Goal: Information Seeking & Learning: Learn about a topic

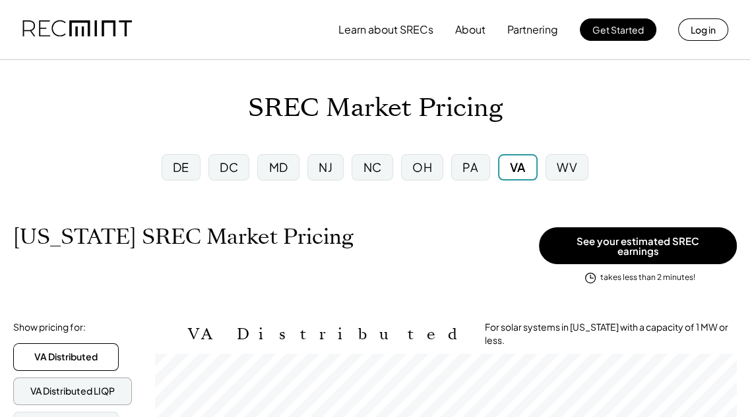
scroll to position [218, 582]
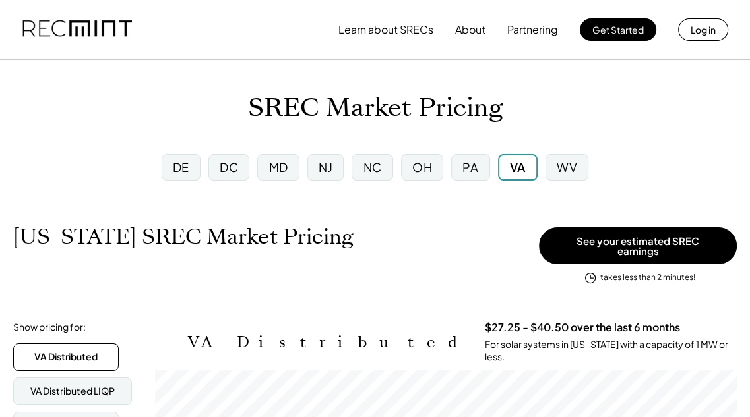
click at [280, 171] on div "MD" at bounding box center [278, 167] width 19 height 16
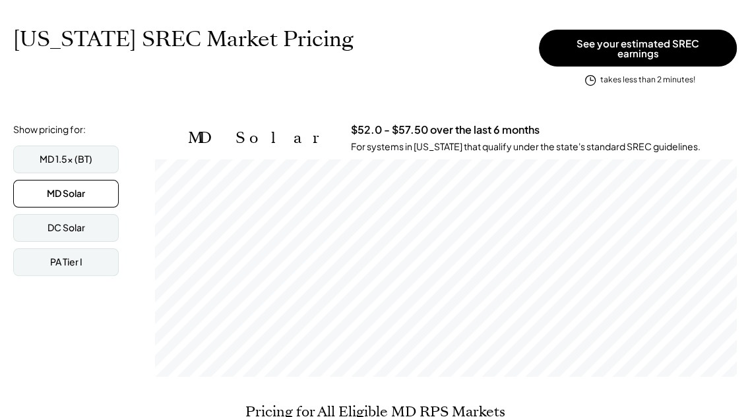
scroll to position [218, 582]
click at [67, 153] on div "MD 1.5x (BT)" at bounding box center [66, 159] width 53 height 13
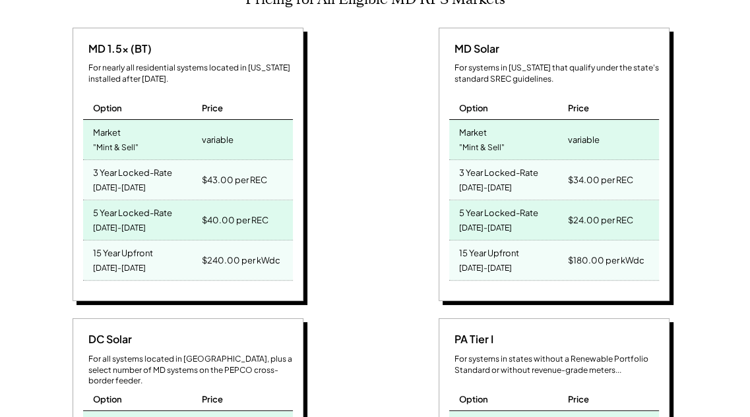
scroll to position [528, 0]
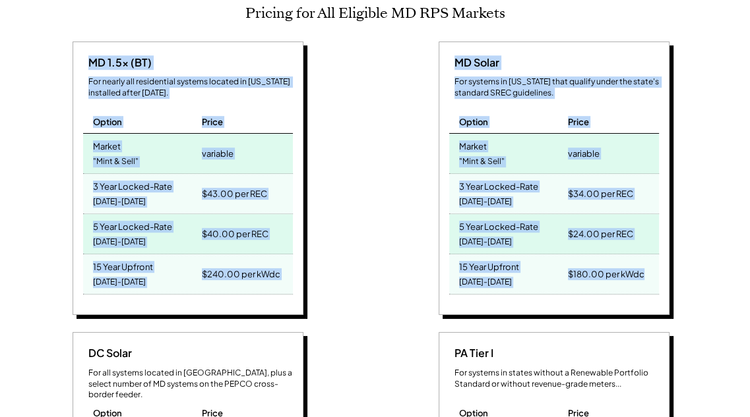
drag, startPoint x: 65, startPoint y: 16, endPoint x: 670, endPoint y: 291, distance: 665.0
click at [675, 300] on div "Pricing for All Eligible MD RPS Markets MD 1.5x (BT) For nearly all residential…" at bounding box center [375, 314] width 724 height 619
copy div "MD 1.5x (BT) For nearly all residential systems located in [US_STATE] installed…"
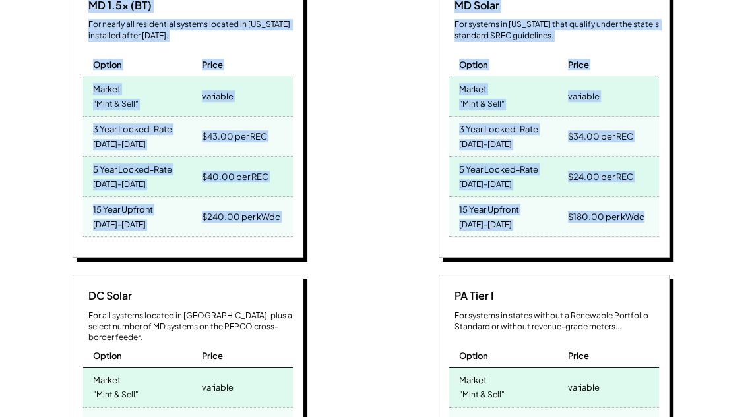
scroll to position [594, 0]
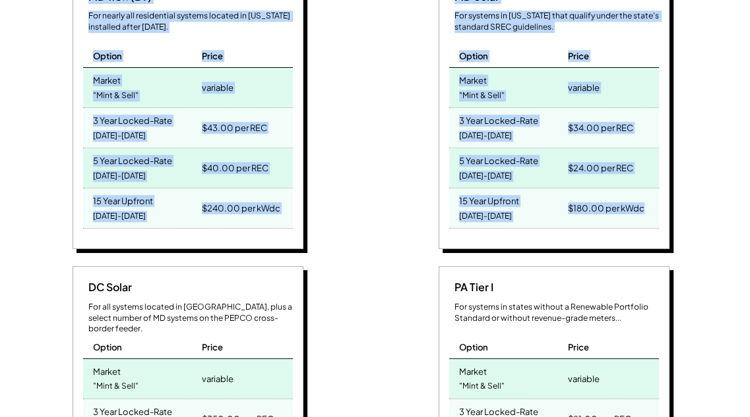
click at [413, 140] on div "MD Solar For systems in [US_STATE] that qualify under the state's standard SREC…" at bounding box center [557, 115] width 354 height 278
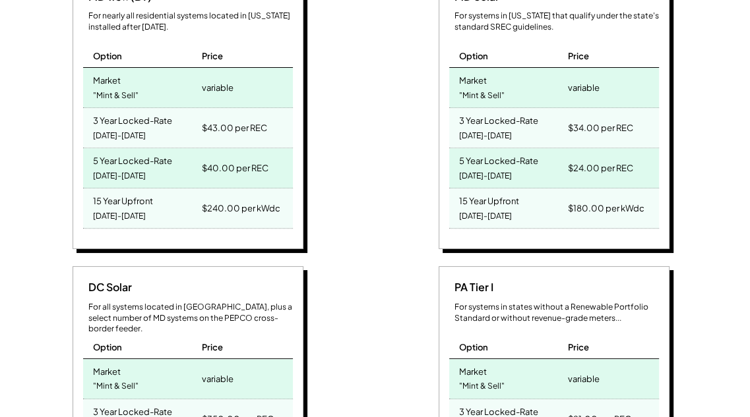
click at [419, 142] on div "MD Solar For systems in [US_STATE] that qualify under the state's standard SREC…" at bounding box center [557, 115] width 354 height 278
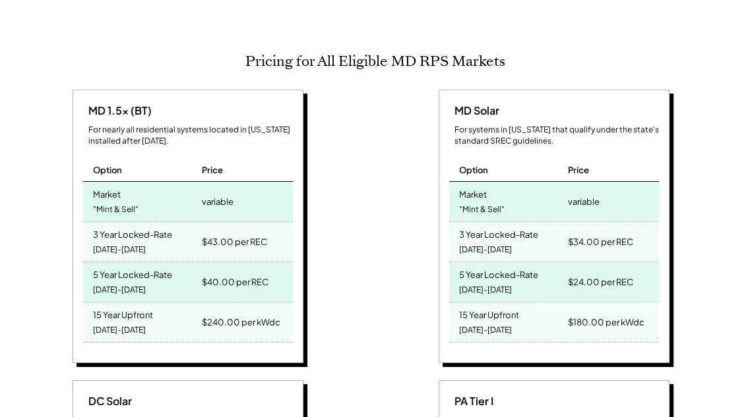
scroll to position [462, 0]
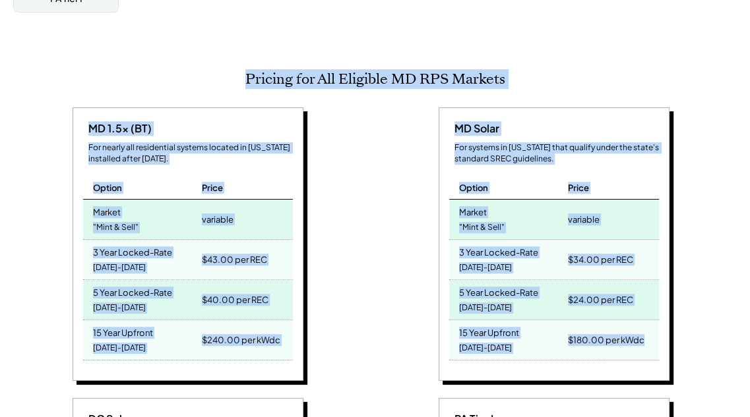
drag, startPoint x: 114, startPoint y: 22, endPoint x: 694, endPoint y: 342, distance: 662.1
click at [700, 195] on div "MD Solar For systems in [US_STATE] that qualify under the state's standard SREC…" at bounding box center [557, 247] width 354 height 278
